Goal: Find specific fact: Find specific fact

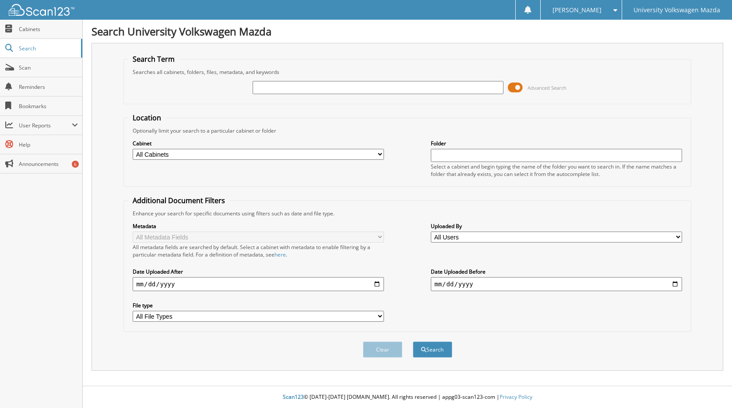
drag, startPoint x: 431, startPoint y: 355, endPoint x: 488, endPoint y: 360, distance: 57.2
click at [488, 360] on div "Clear Search" at bounding box center [407, 349] width 568 height 35
click at [264, 88] on input "text" at bounding box center [378, 87] width 251 height 13
paste input "[US_VEHICLE_IDENTIFICATION_NUMBER]"
type input "[US_VEHICLE_IDENTIFICATION_NUMBER]"
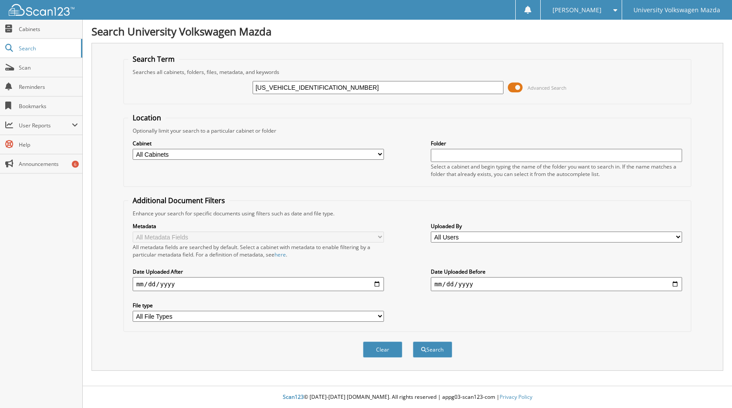
click at [413, 342] on button "Search" at bounding box center [432, 350] width 39 height 16
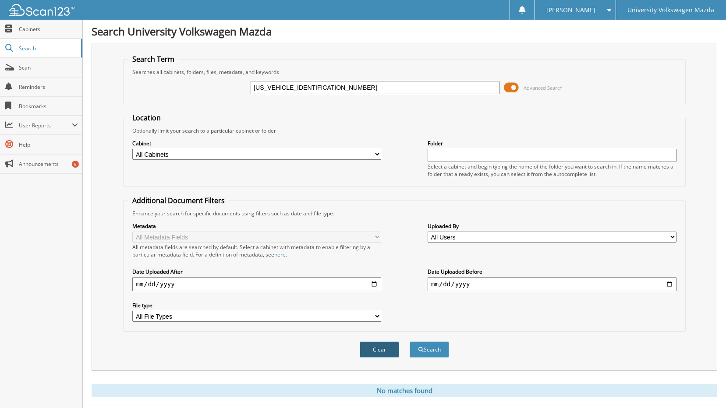
click at [384, 349] on button "Clear" at bounding box center [379, 350] width 39 height 16
